Goal: Go to known website: Go to known website

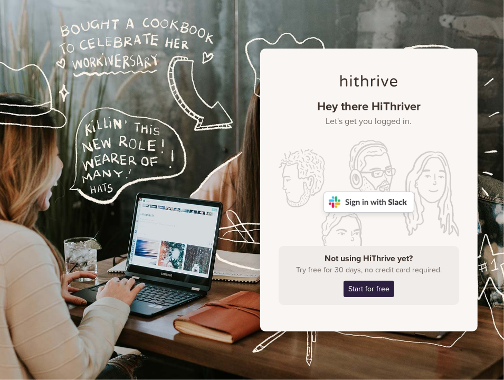
click at [368, 195] on img at bounding box center [369, 202] width 91 height 21
